Goal: Information Seeking & Learning: Learn about a topic

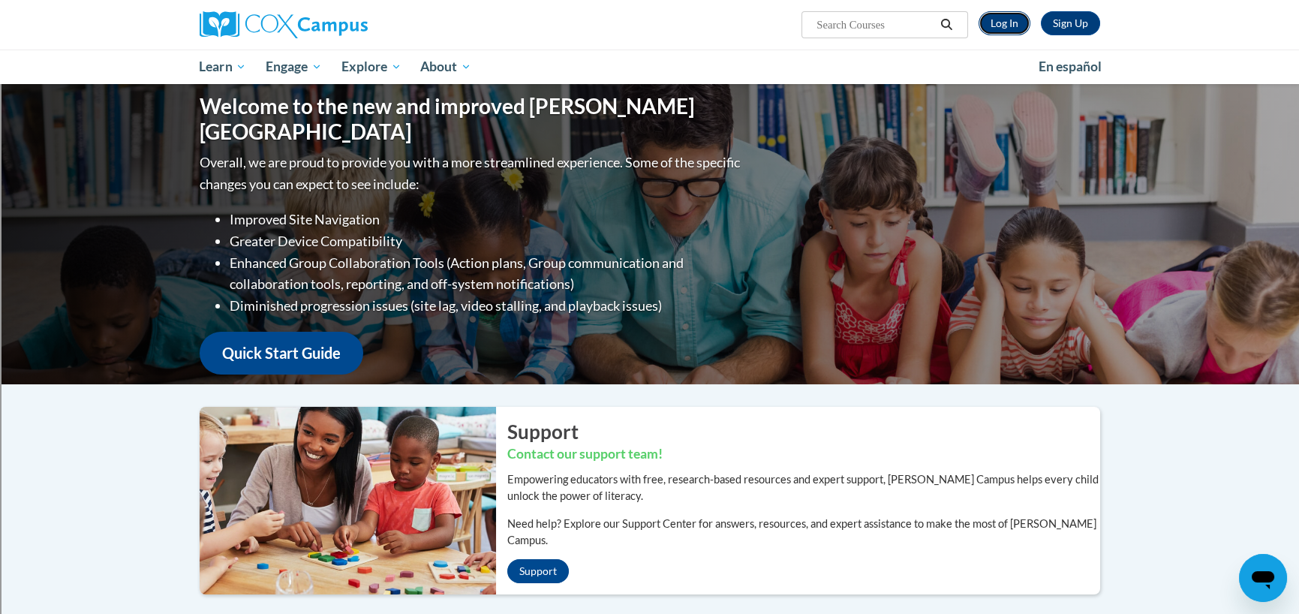
click at [1005, 24] on link "Log In" at bounding box center [1005, 23] width 52 height 24
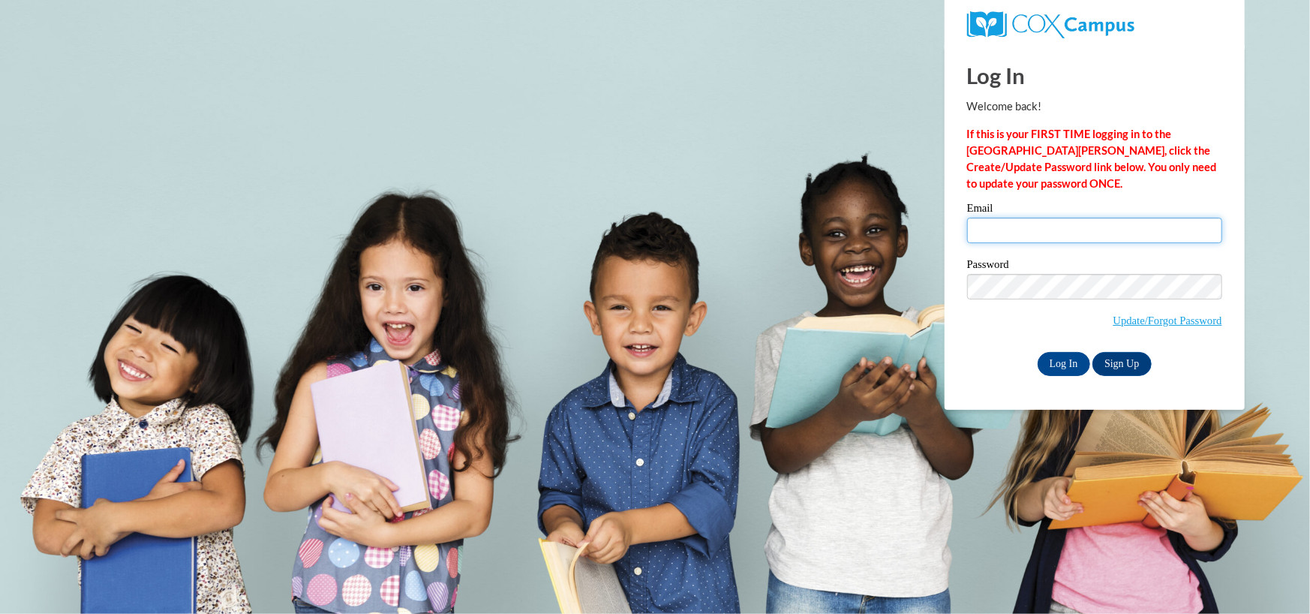
click at [1048, 236] on input "Email" at bounding box center [1094, 231] width 255 height 26
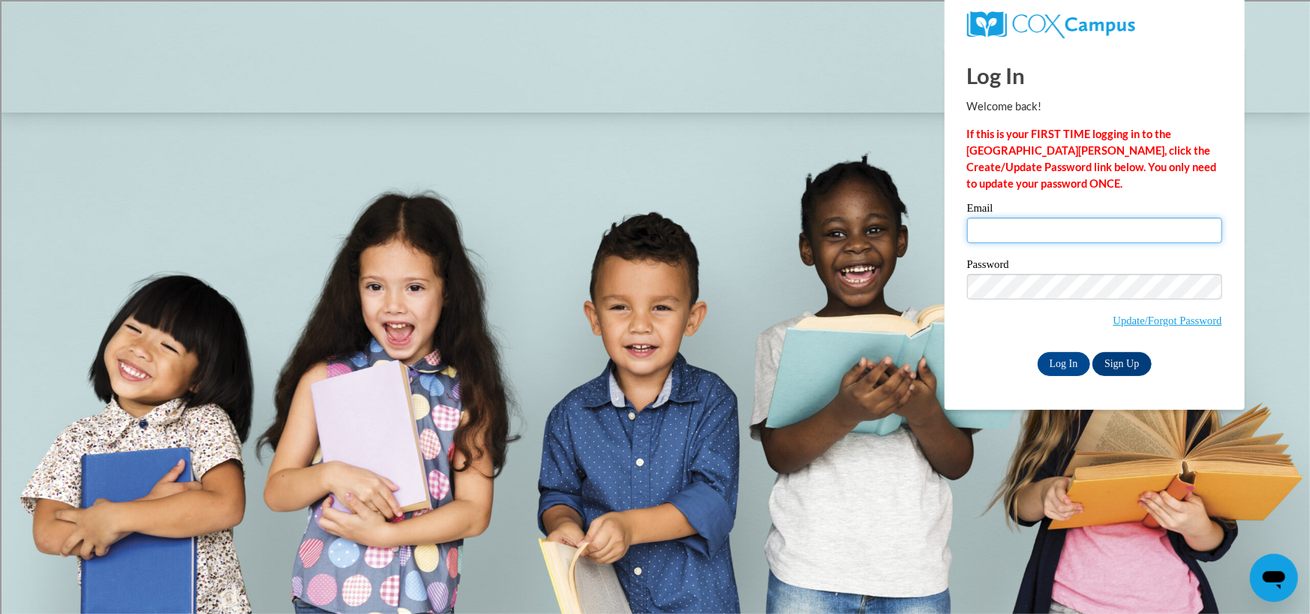
type input "schmidje@wauwatosa.k12.wi.us"
click at [1038, 352] on input "Log In" at bounding box center [1064, 364] width 53 height 24
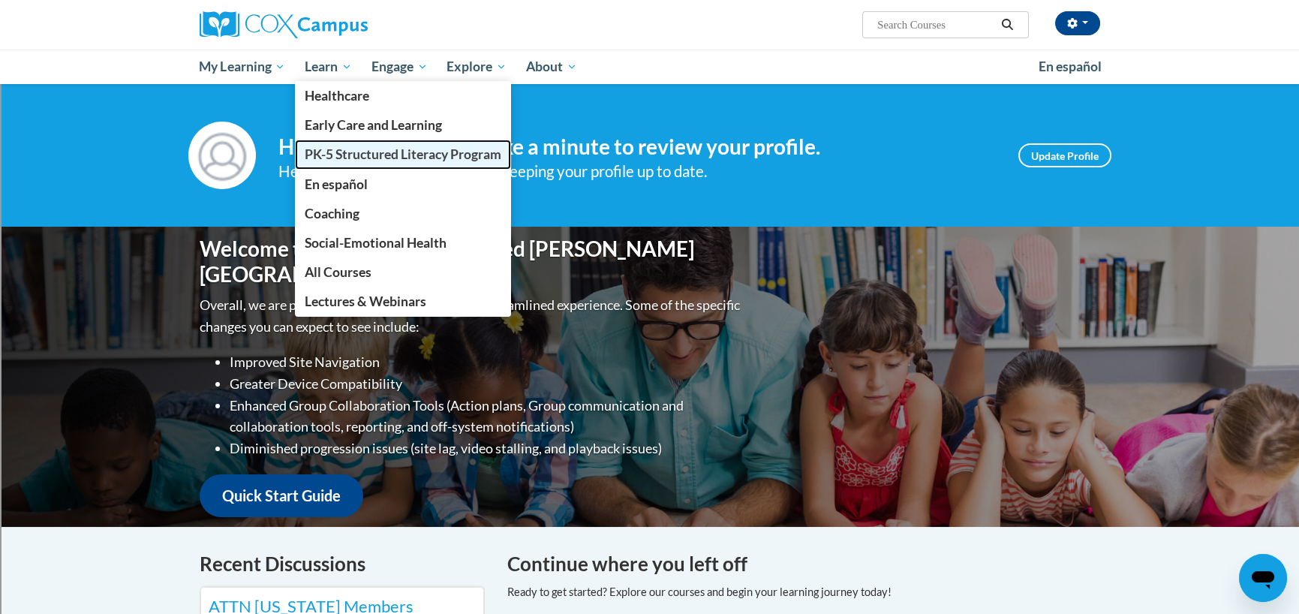
click at [369, 158] on span "PK-5 Structured Literacy Program" at bounding box center [403, 154] width 197 height 16
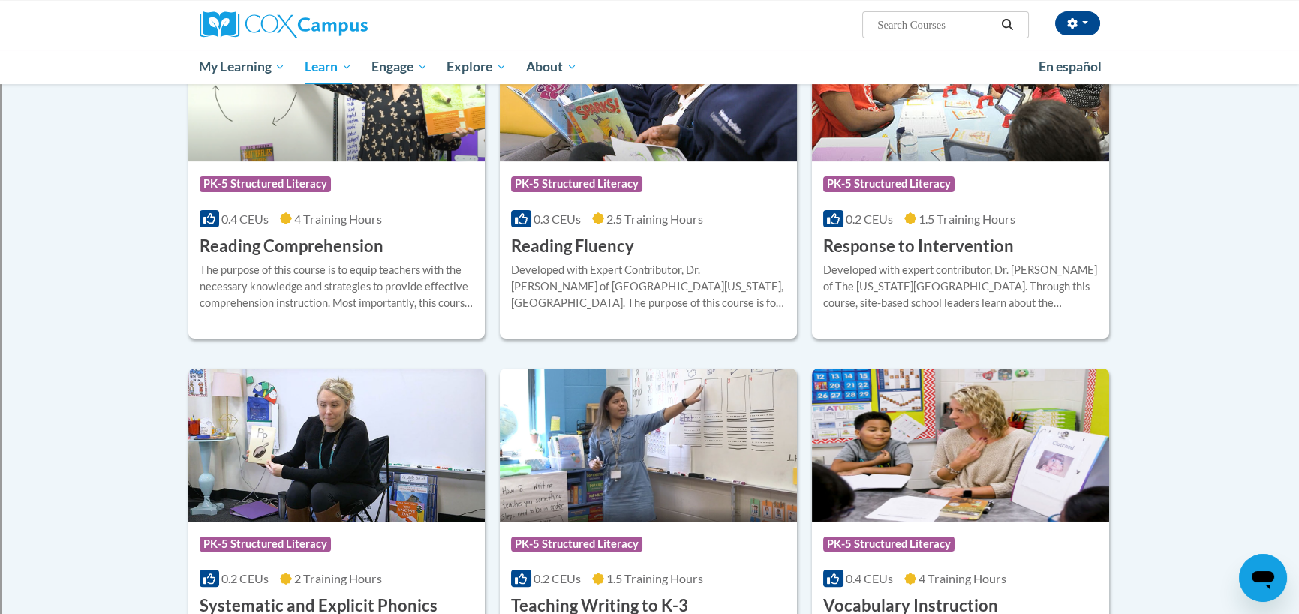
scroll to position [1562, 0]
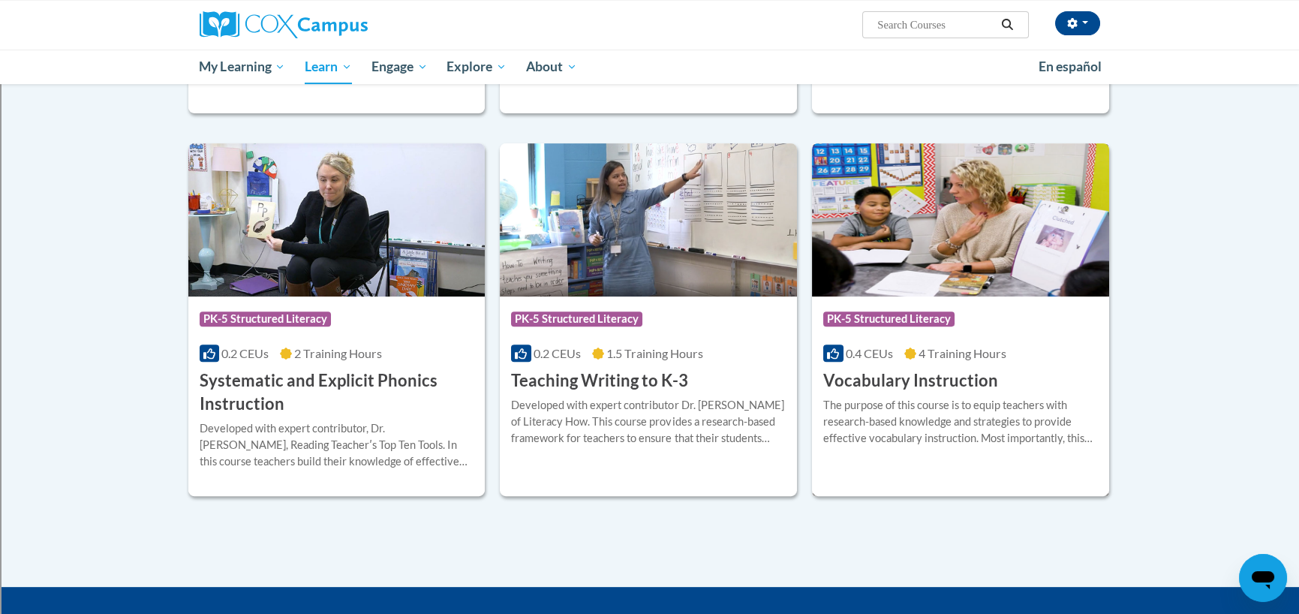
click at [847, 377] on h3 "Vocabulary Instruction" at bounding box center [910, 380] width 175 height 23
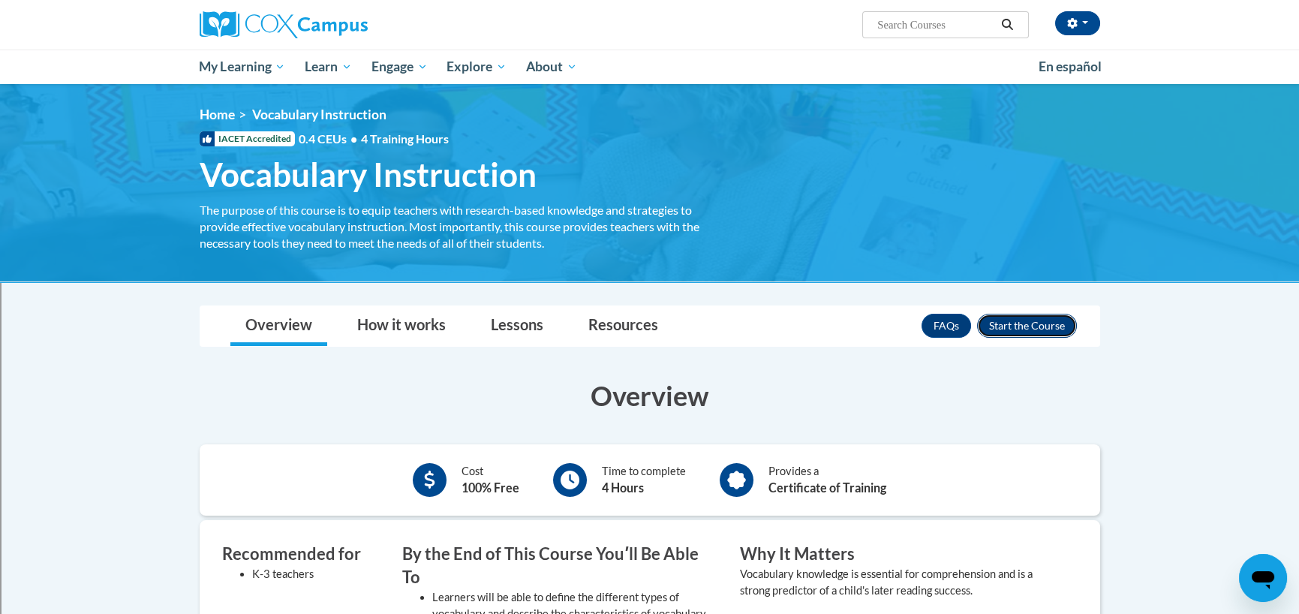
click at [1045, 320] on button "Enroll" at bounding box center [1027, 326] width 100 height 24
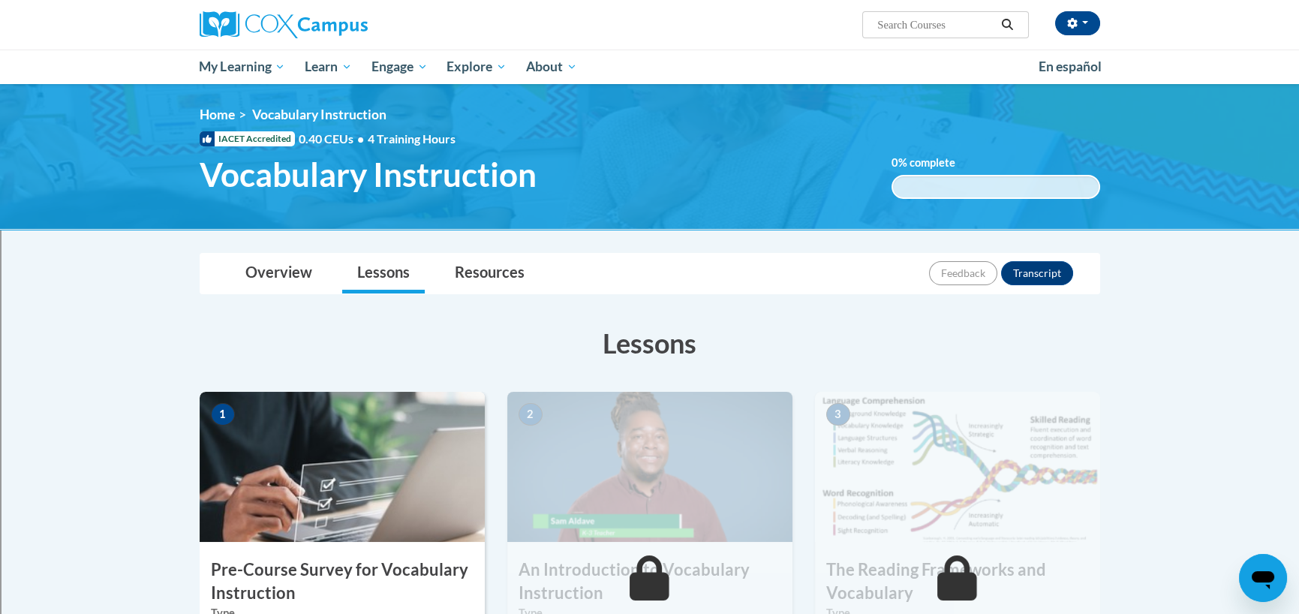
click at [232, 459] on img at bounding box center [342, 467] width 285 height 150
click at [338, 571] on h3 "Pre-Course Survey for Vocabulary Instruction" at bounding box center [342, 581] width 285 height 47
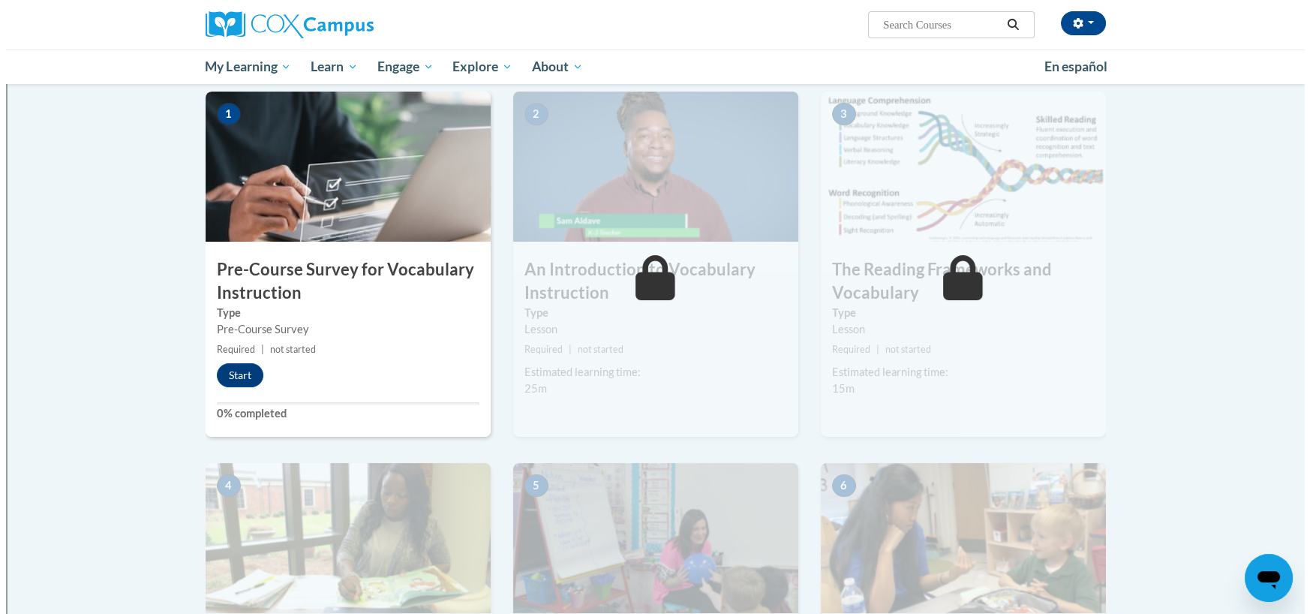
scroll to position [375, 0]
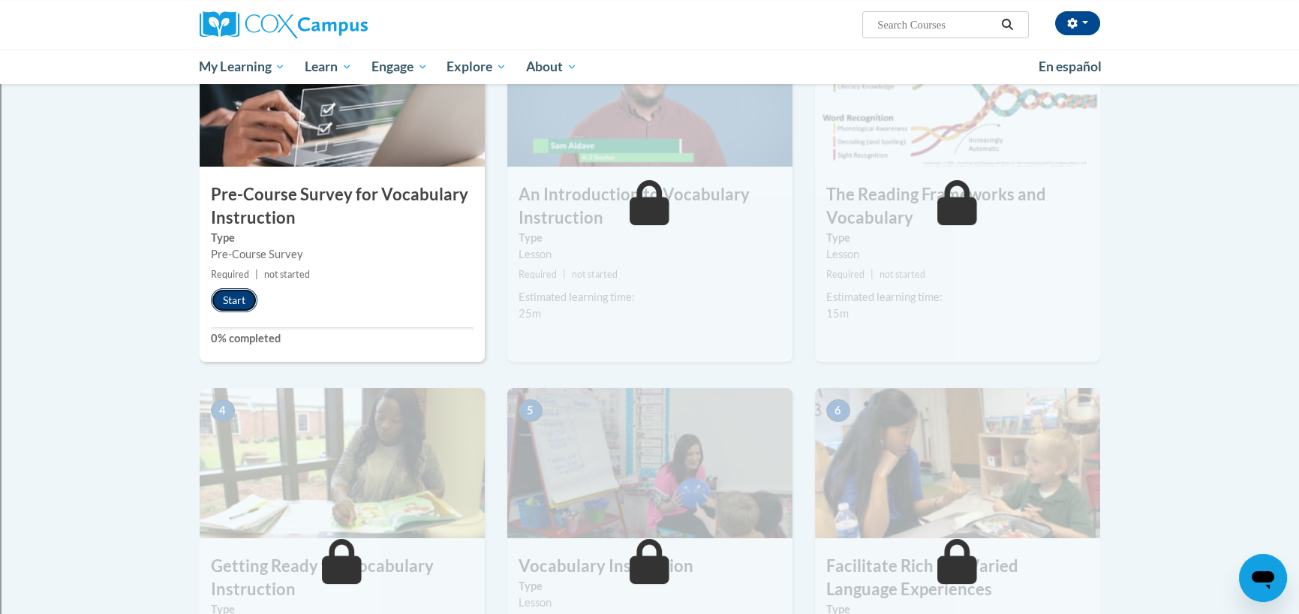
click at [224, 300] on button "Start" at bounding box center [234, 300] width 47 height 24
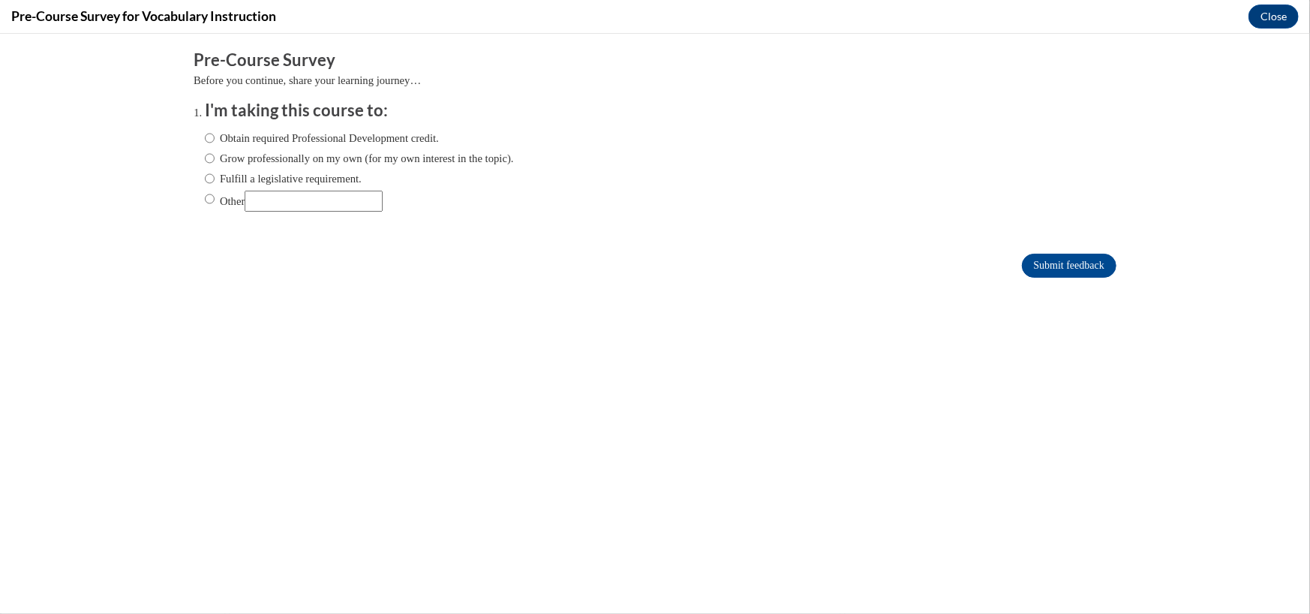
scroll to position [0, 0]
click at [239, 178] on label "Fulfill a legislative requirement." at bounding box center [283, 178] width 157 height 17
click at [215, 178] on input "Fulfill a legislative requirement." at bounding box center [210, 178] width 10 height 17
radio input "true"
click at [1058, 272] on input "Submit feedback" at bounding box center [1069, 265] width 95 height 24
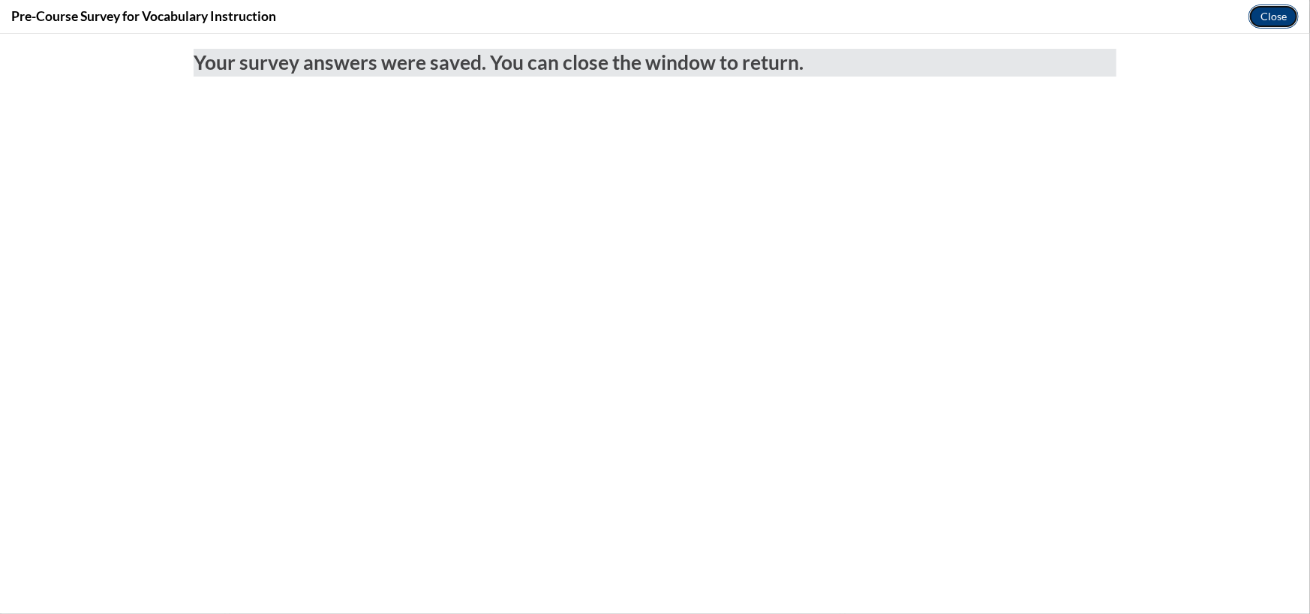
click at [1272, 12] on button "Close" at bounding box center [1274, 17] width 50 height 24
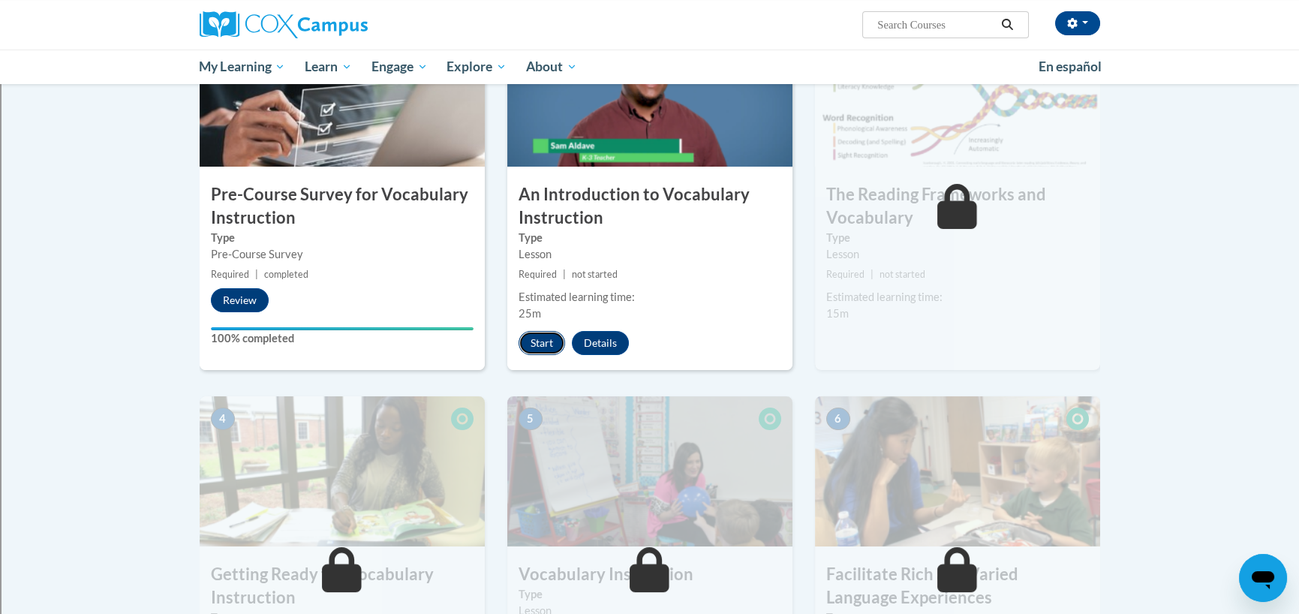
click at [540, 341] on button "Start" at bounding box center [542, 343] width 47 height 24
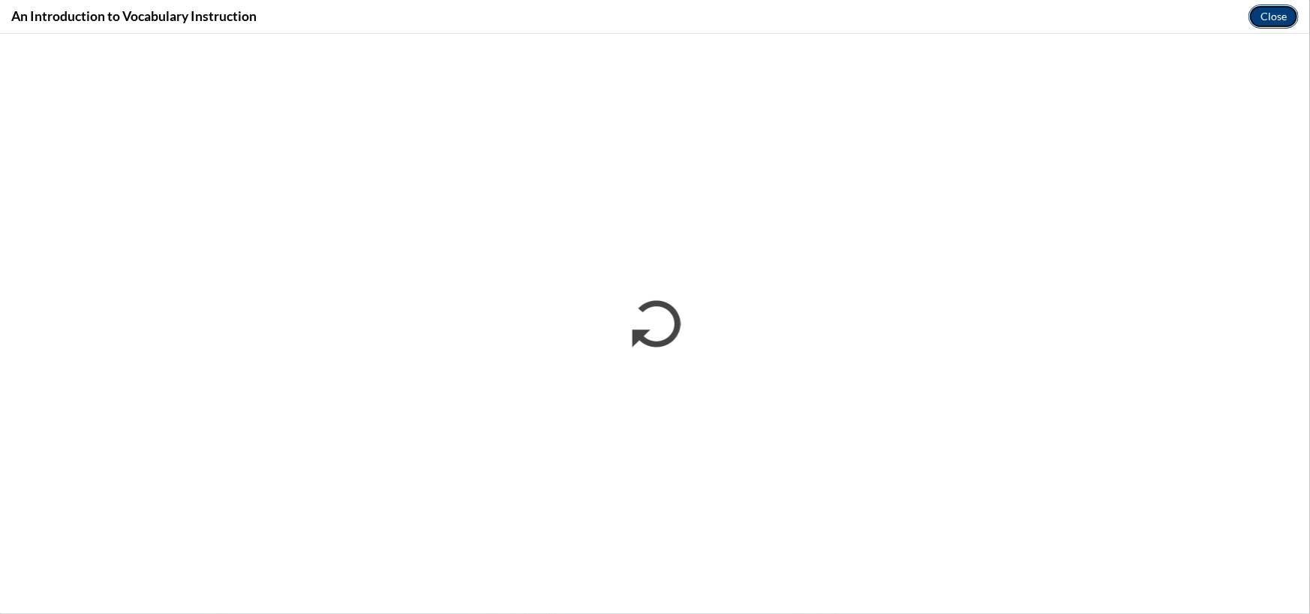
click at [1264, 20] on button "Close" at bounding box center [1274, 17] width 50 height 24
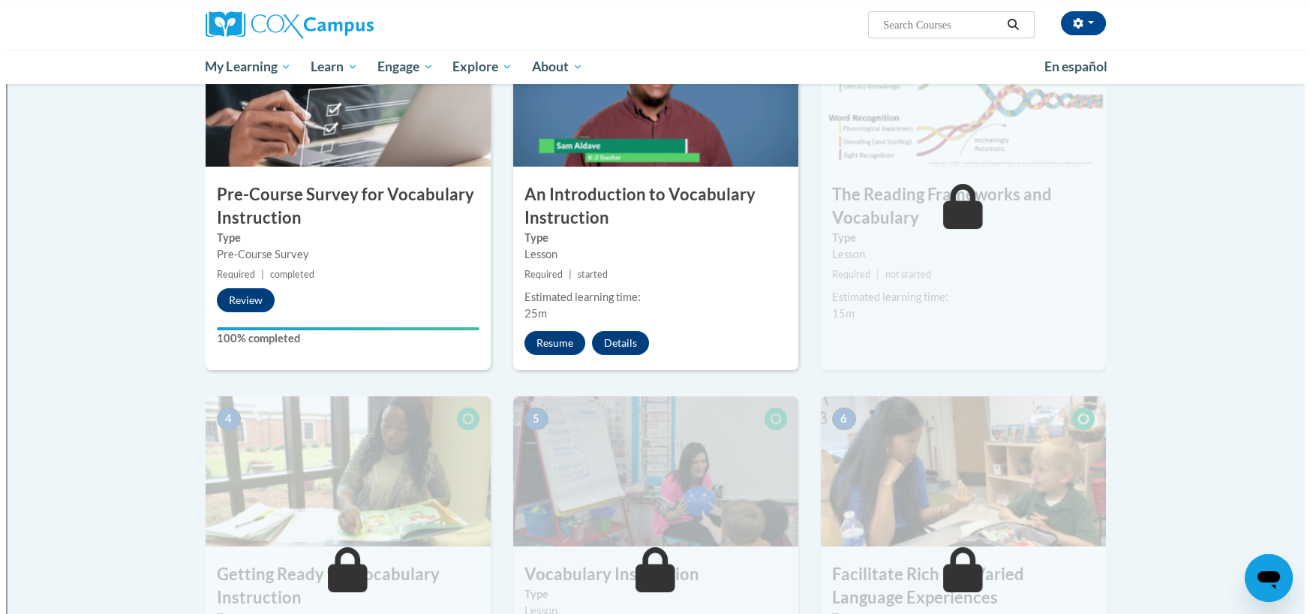
scroll to position [300, 0]
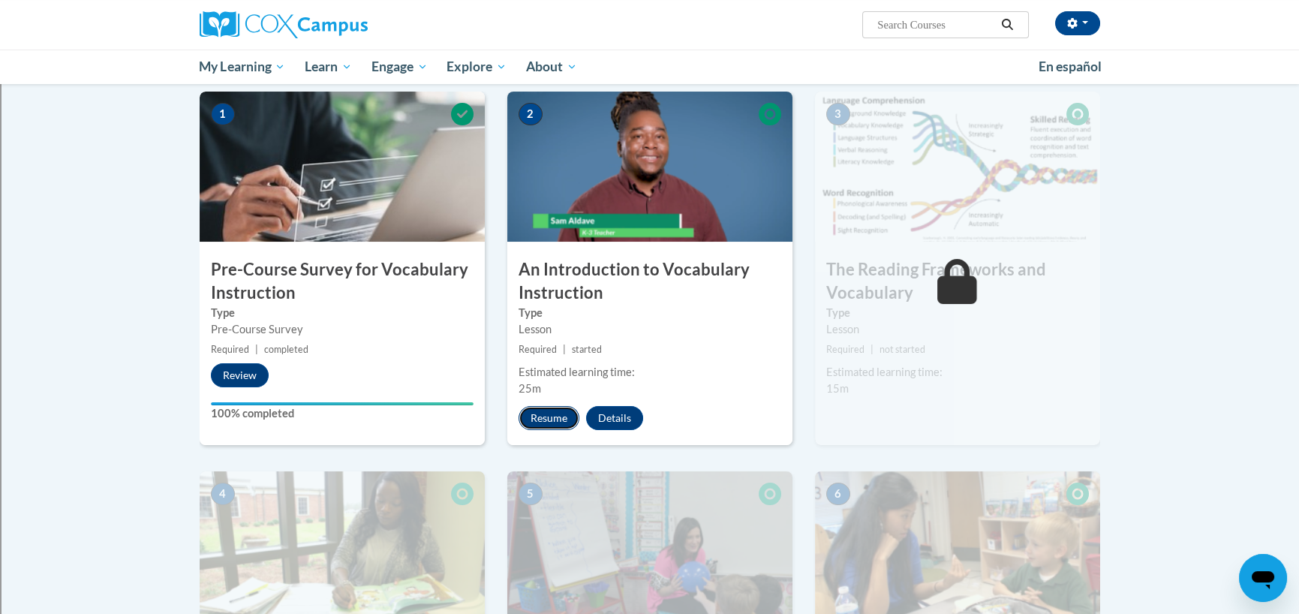
click at [544, 426] on button "Resume" at bounding box center [549, 418] width 61 height 24
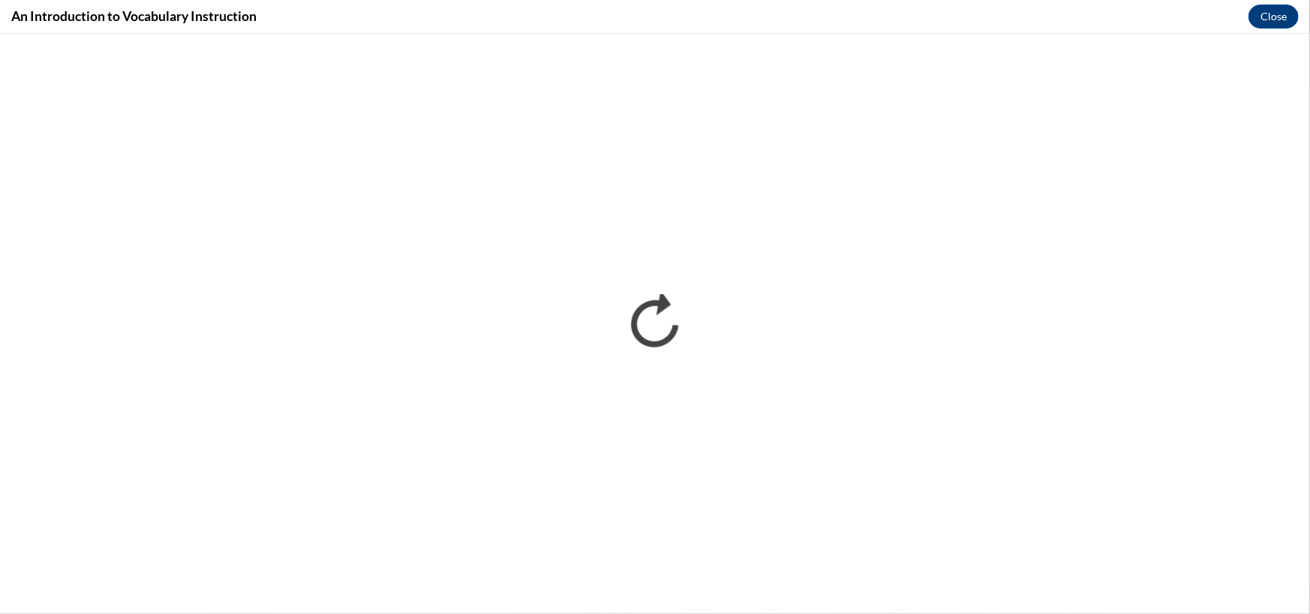
scroll to position [0, 0]
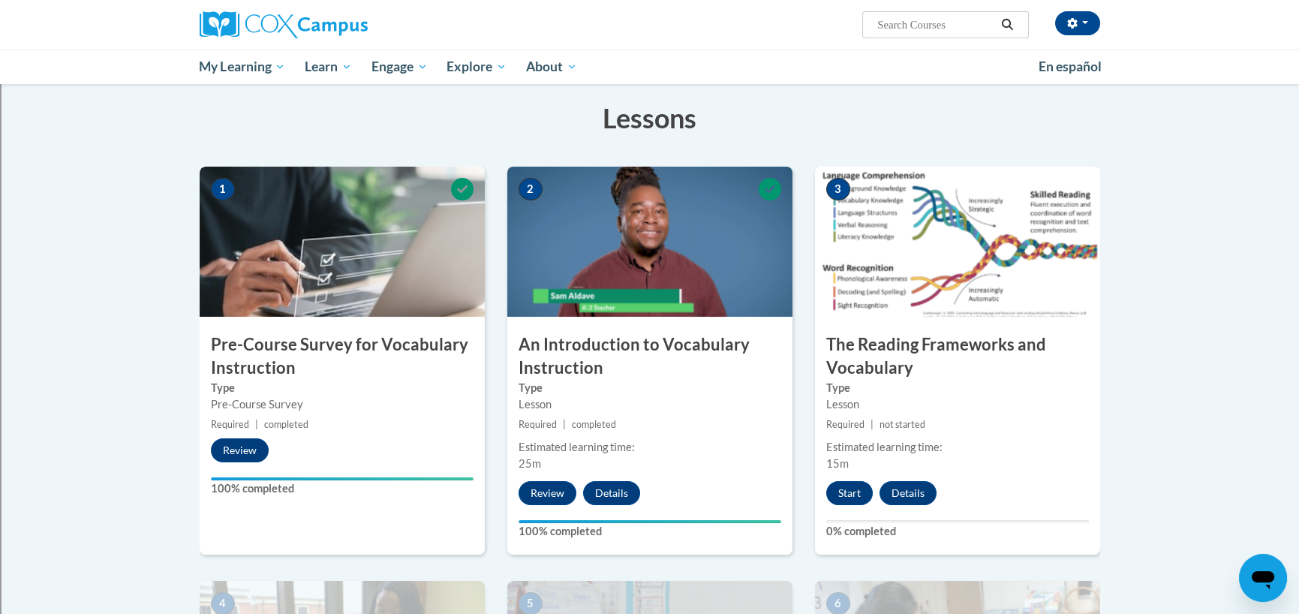
scroll to position [300, 0]
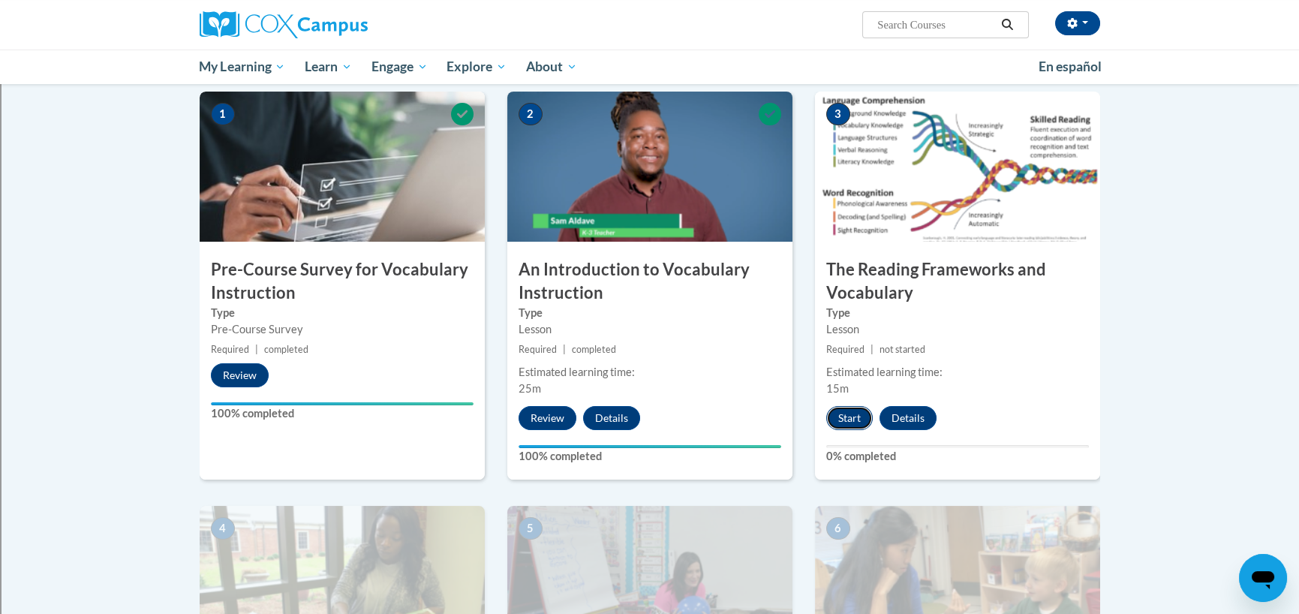
click at [844, 424] on button "Start" at bounding box center [849, 418] width 47 height 24
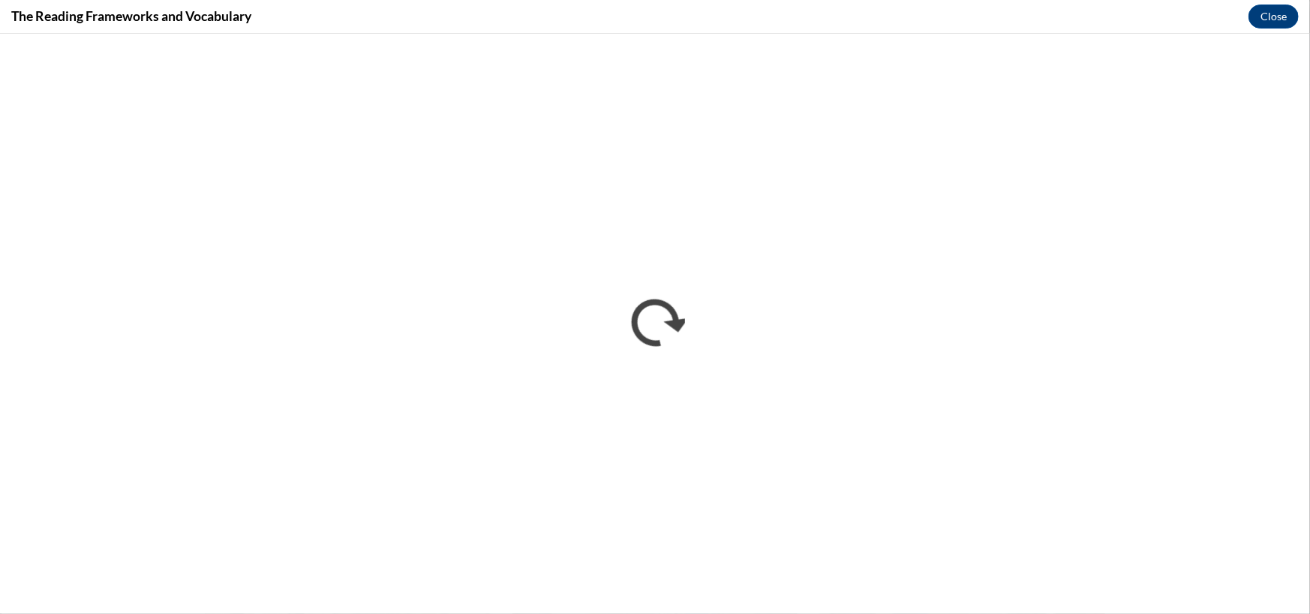
scroll to position [0, 0]
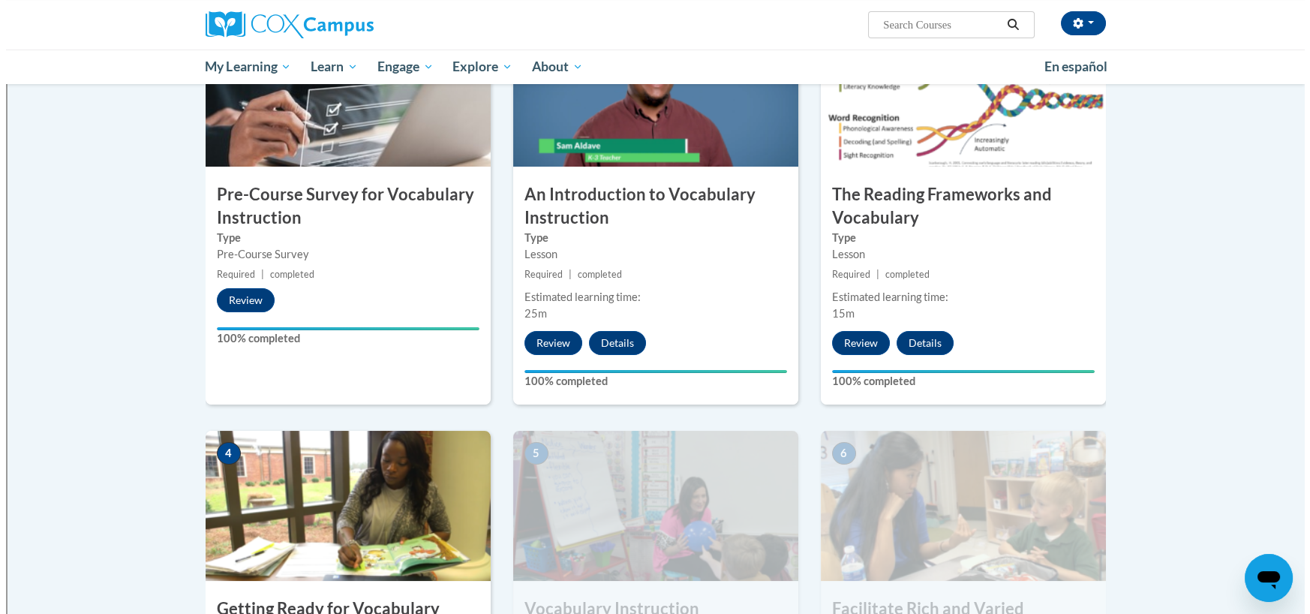
scroll to position [826, 0]
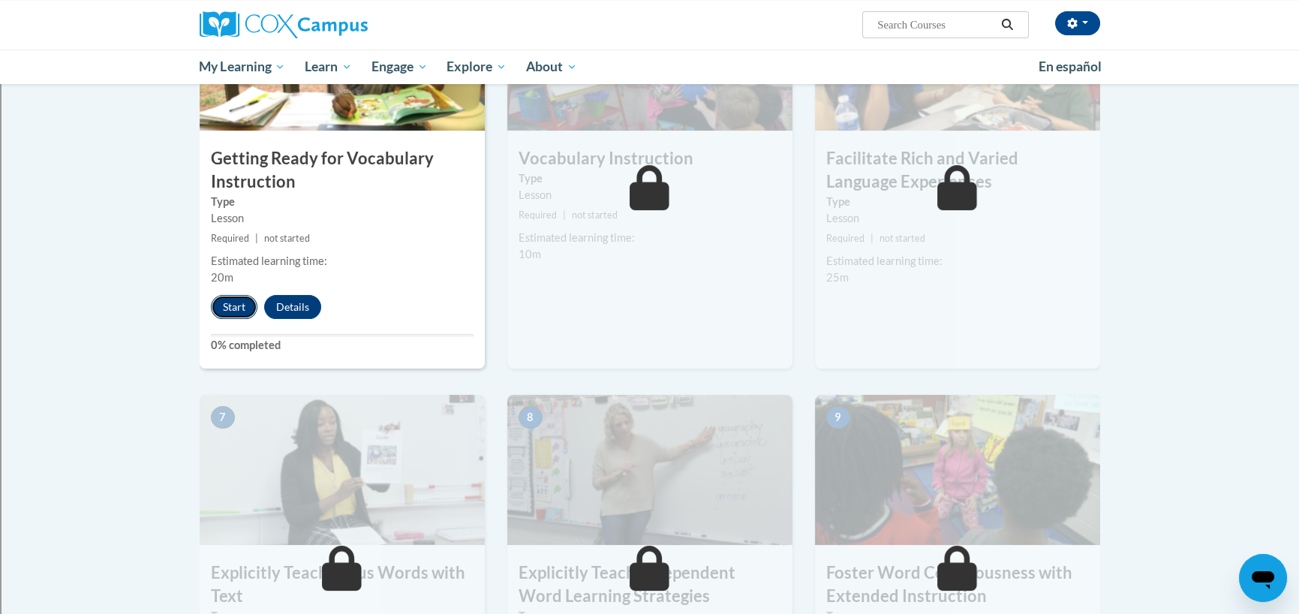
click at [233, 301] on button "Start" at bounding box center [234, 307] width 47 height 24
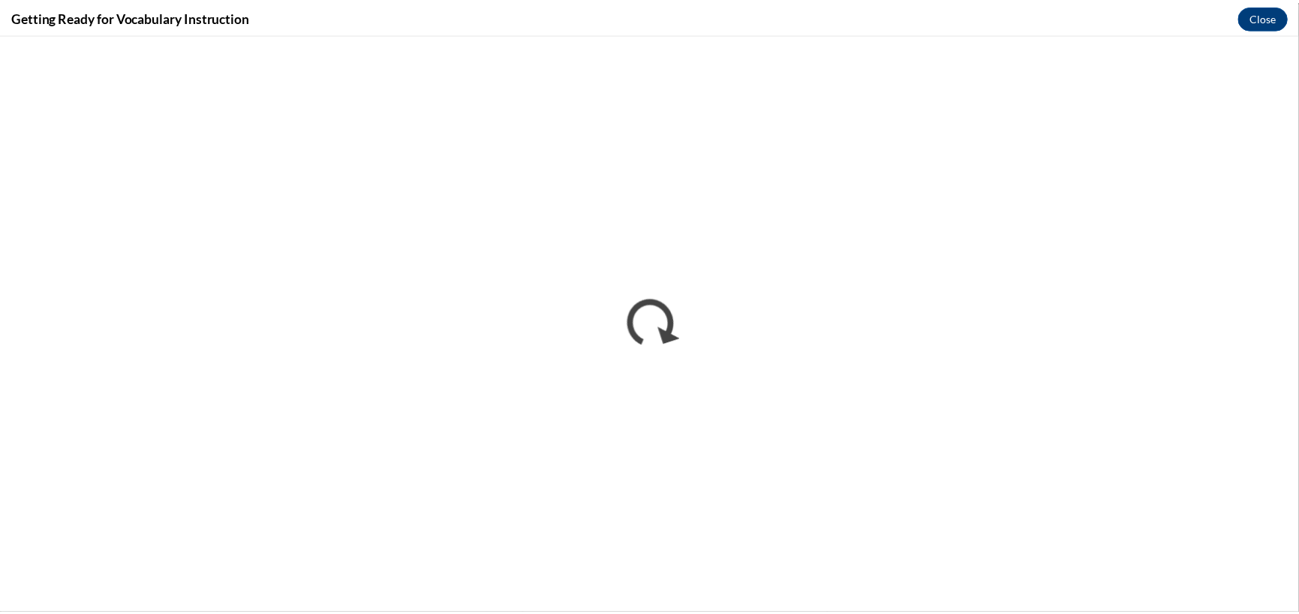
scroll to position [0, 0]
click at [1262, 18] on button "Close" at bounding box center [1274, 17] width 50 height 24
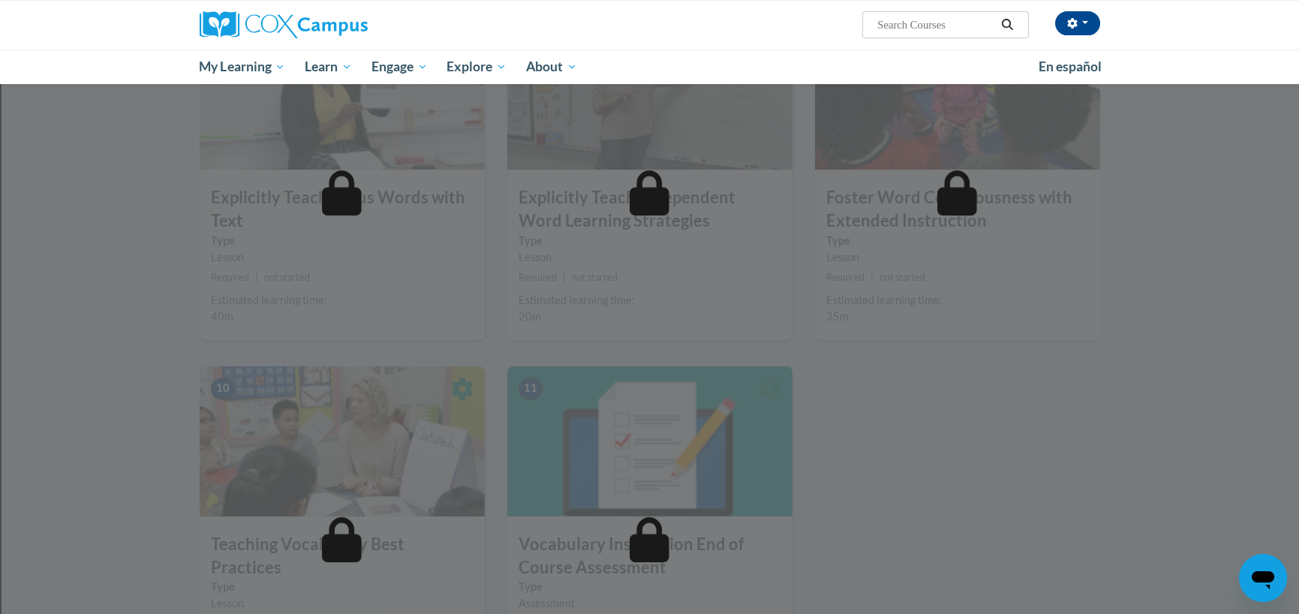
scroll to position [1656, 0]
